Goal: Book appointment/travel/reservation

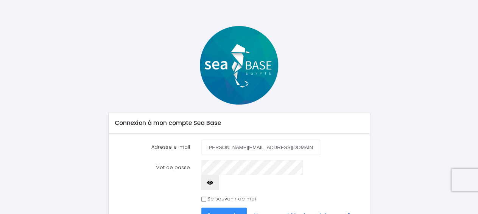
scroll to position [41, 0]
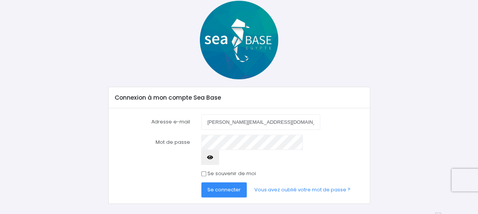
click at [225, 183] on button "Se connecter" at bounding box center [223, 190] width 45 height 15
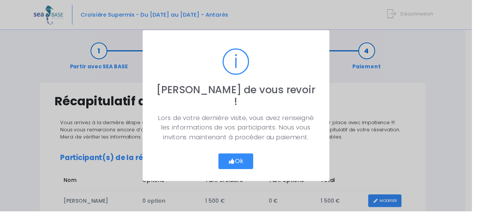
click at [238, 164] on icon "button" at bounding box center [234, 164] width 7 height 0
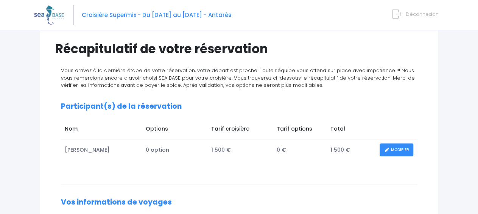
scroll to position [71, 0]
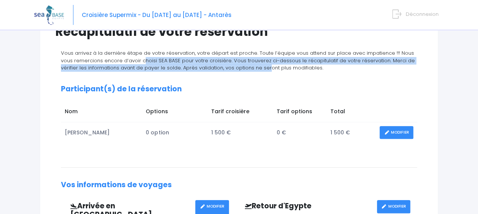
drag, startPoint x: 127, startPoint y: 63, endPoint x: 237, endPoint y: 75, distance: 110.7
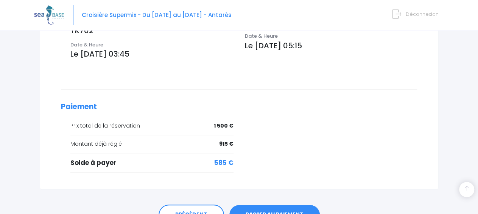
scroll to position [327, 0]
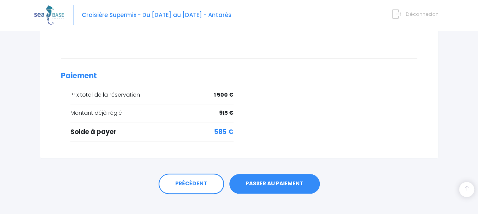
click at [267, 178] on link "PASSER AU PAIEMENT" at bounding box center [274, 184] width 90 height 20
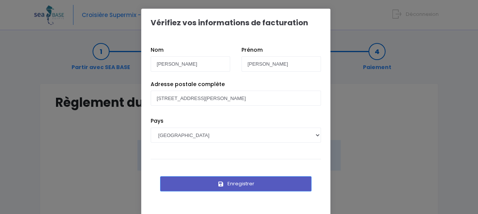
click at [267, 178] on button "Enregistrer" at bounding box center [235, 184] width 151 height 15
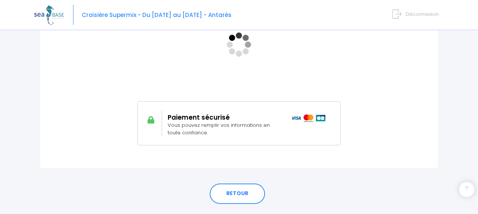
scroll to position [188, 0]
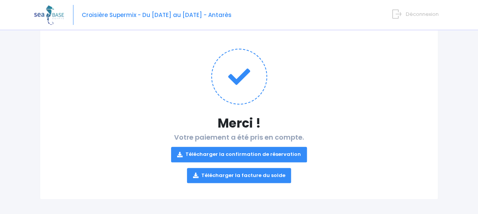
scroll to position [69, 0]
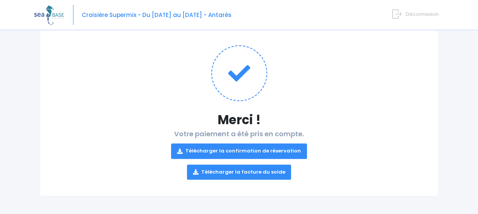
click at [242, 150] on link "Télécharger la confirmation de réservation" at bounding box center [239, 151] width 136 height 15
click at [231, 169] on link "Télécharger la facture du solde" at bounding box center [239, 172] width 104 height 15
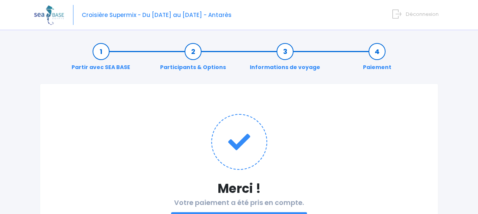
click at [373, 57] on link "Paiement" at bounding box center [377, 60] width 36 height 24
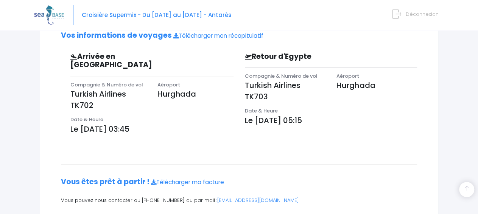
scroll to position [233, 0]
